Goal: Transaction & Acquisition: Purchase product/service

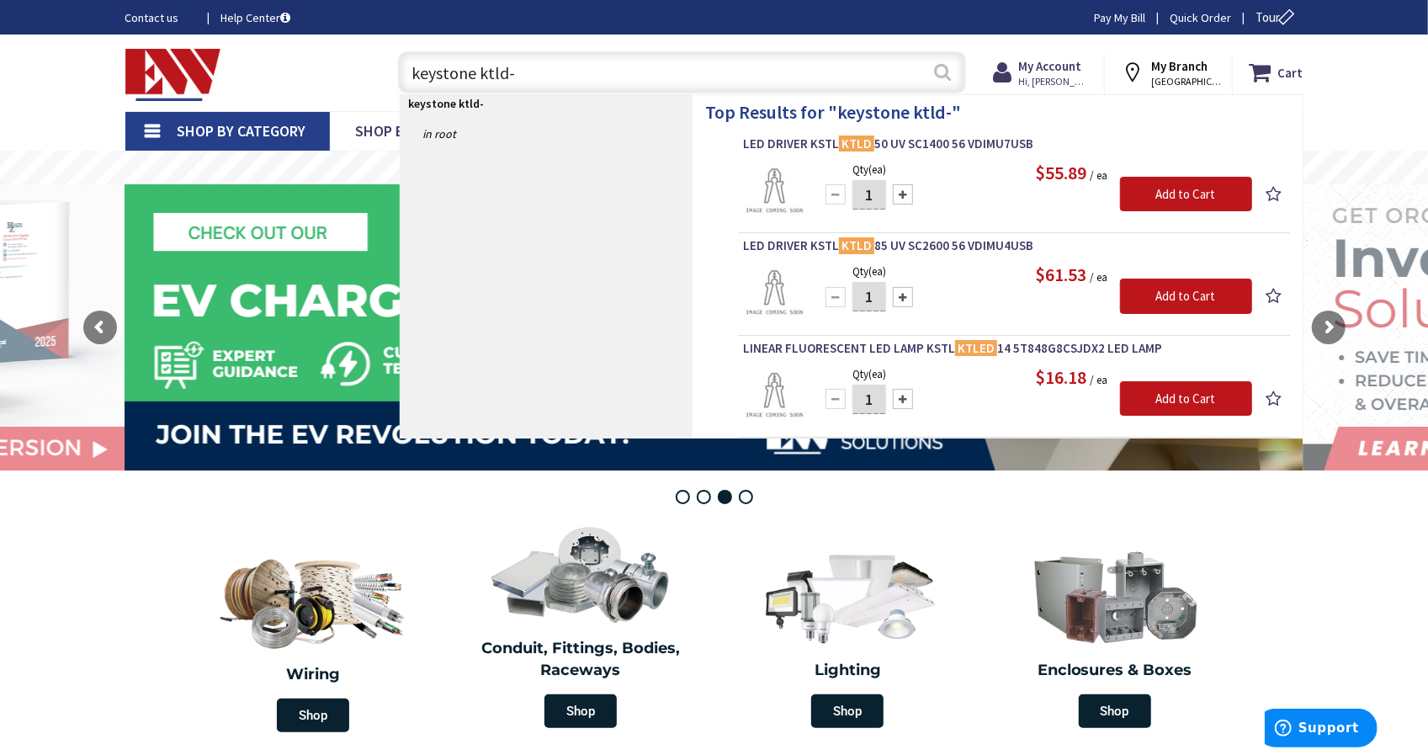
type input "keystone ktld-"
click at [936, 80] on button "Search" at bounding box center [942, 72] width 22 height 38
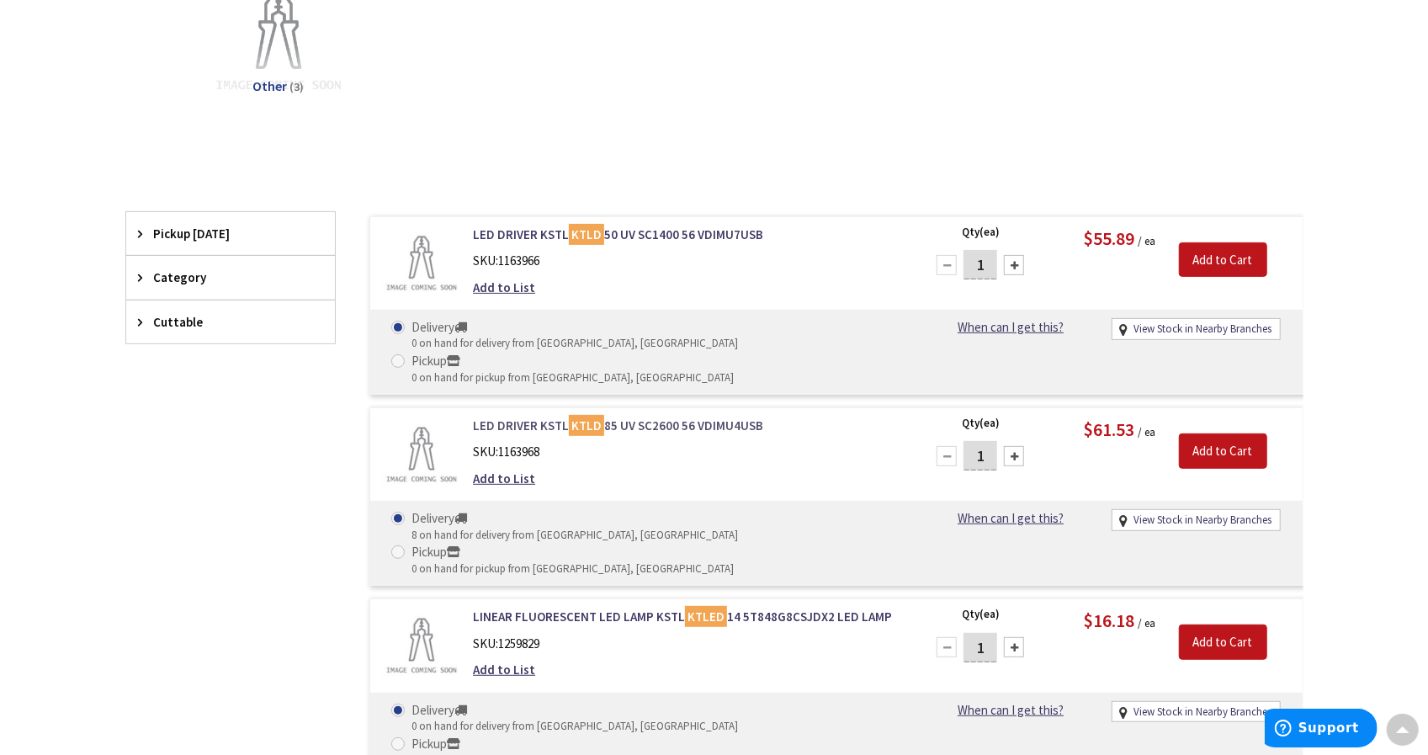
click at [534, 416] on link "LED DRIVER KSTL KTLD 85 UV SC2600 56 VDIMU4USB" at bounding box center [687, 425] width 428 height 18
